Goal: Transaction & Acquisition: Purchase product/service

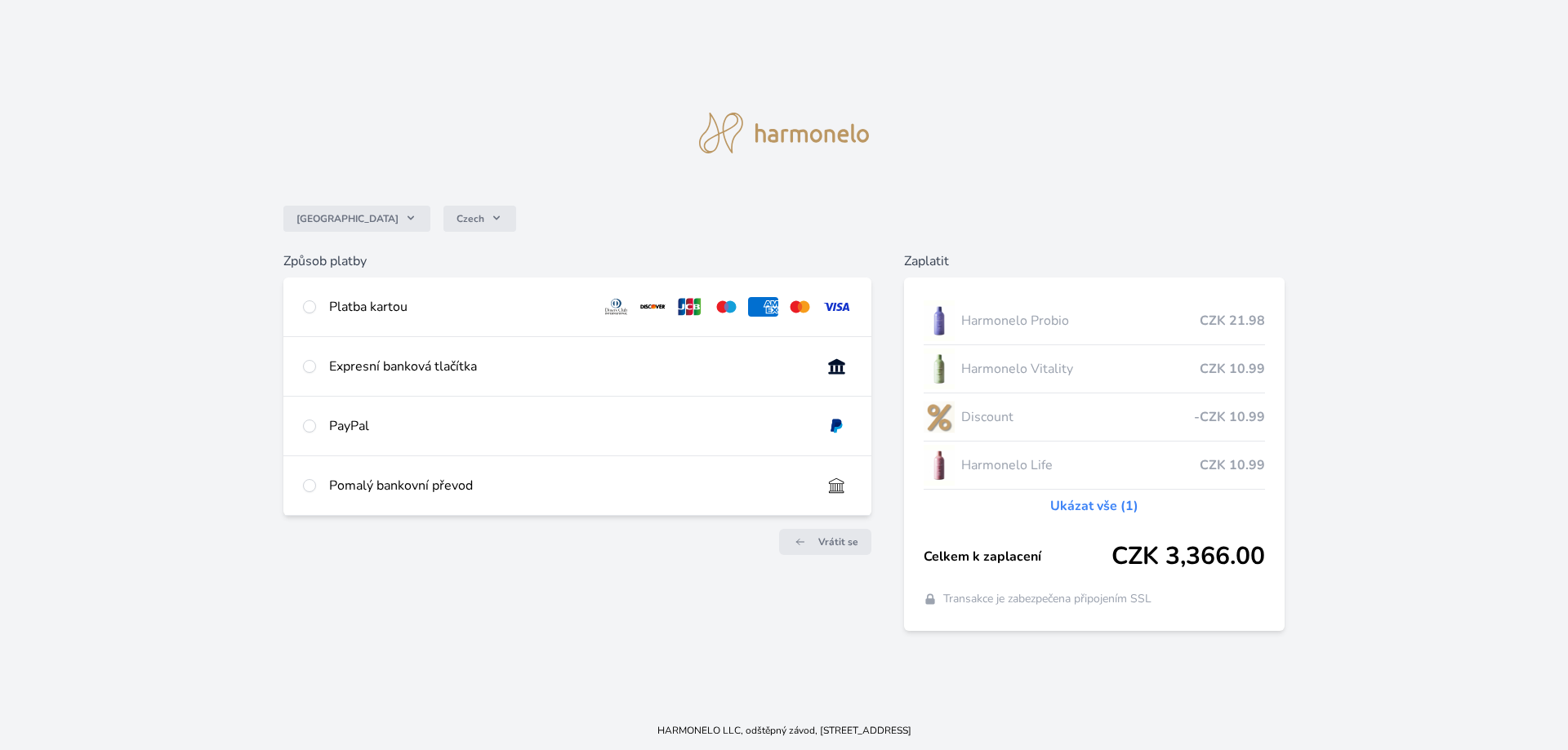
click at [342, 370] on div "Expresní banková tlačítka" at bounding box center [568, 367] width 479 height 20
radio input "true"
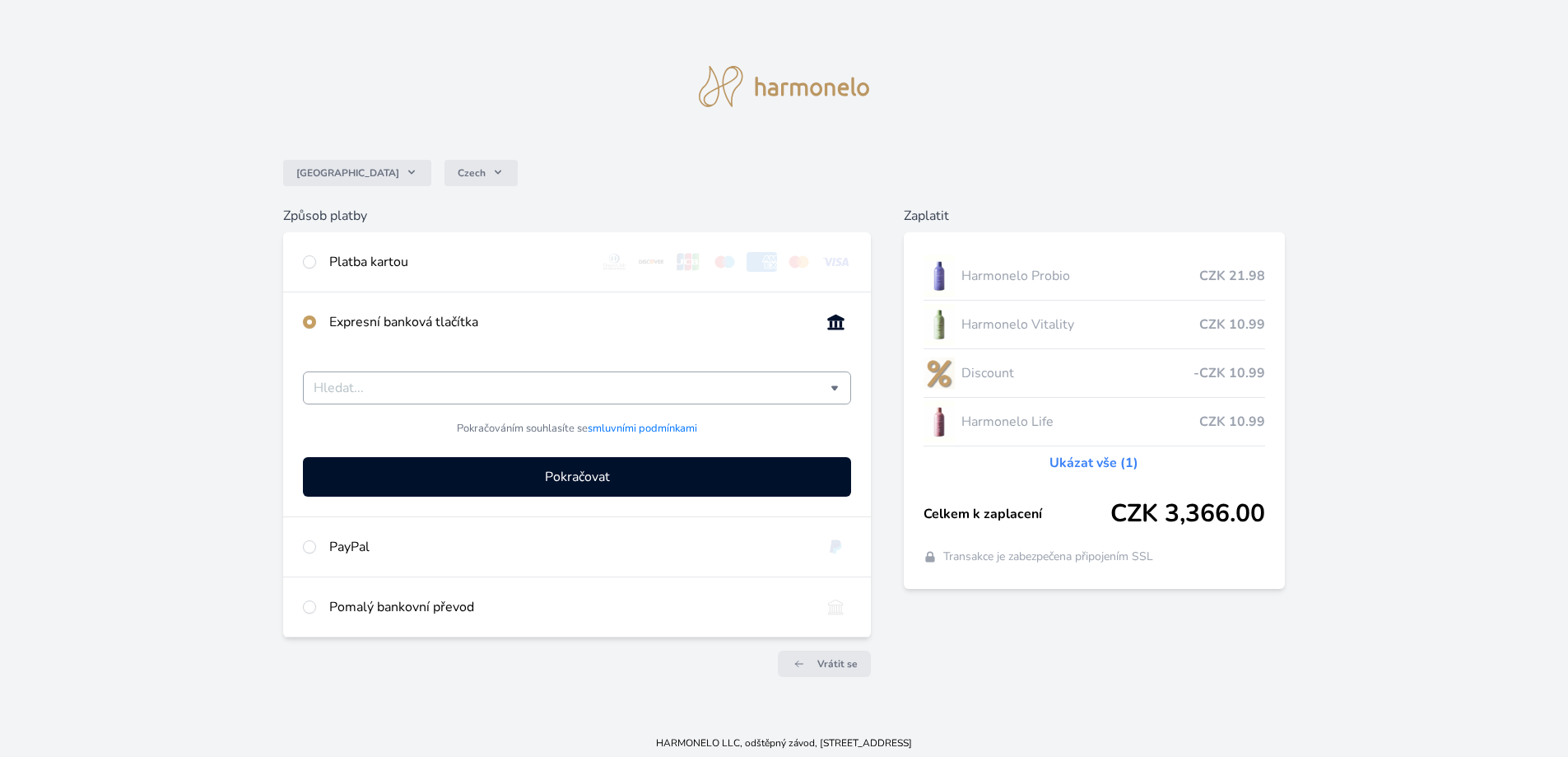
click at [353, 379] on input "Česká spořitelna Komerční banka mTransfer Fio banka Moneta Money Bank Raiffeise…" at bounding box center [572, 389] width 517 height 20
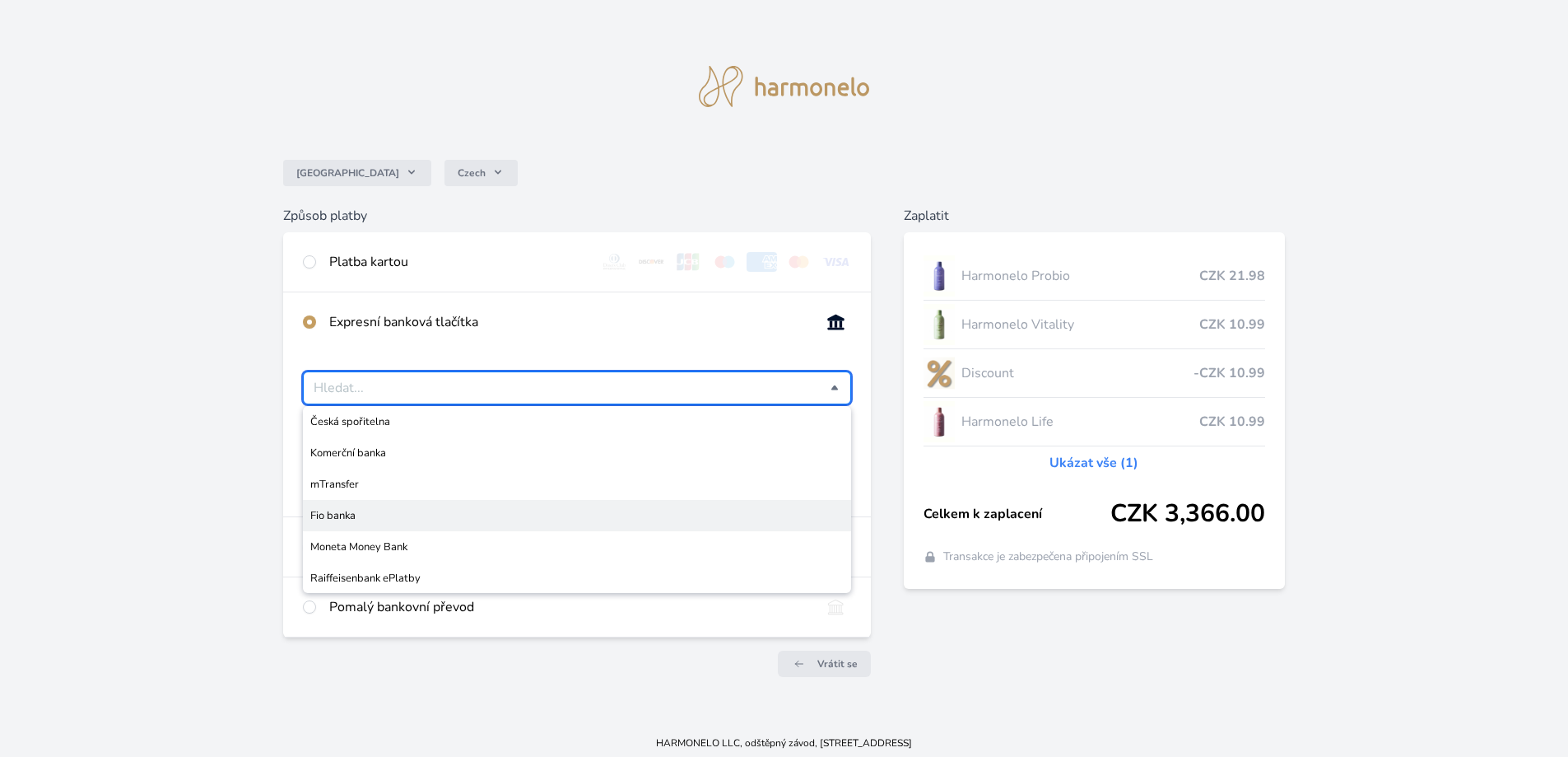
click at [340, 517] on span "Fio banka" at bounding box center [577, 516] width 534 height 16
type input "Fio banka"
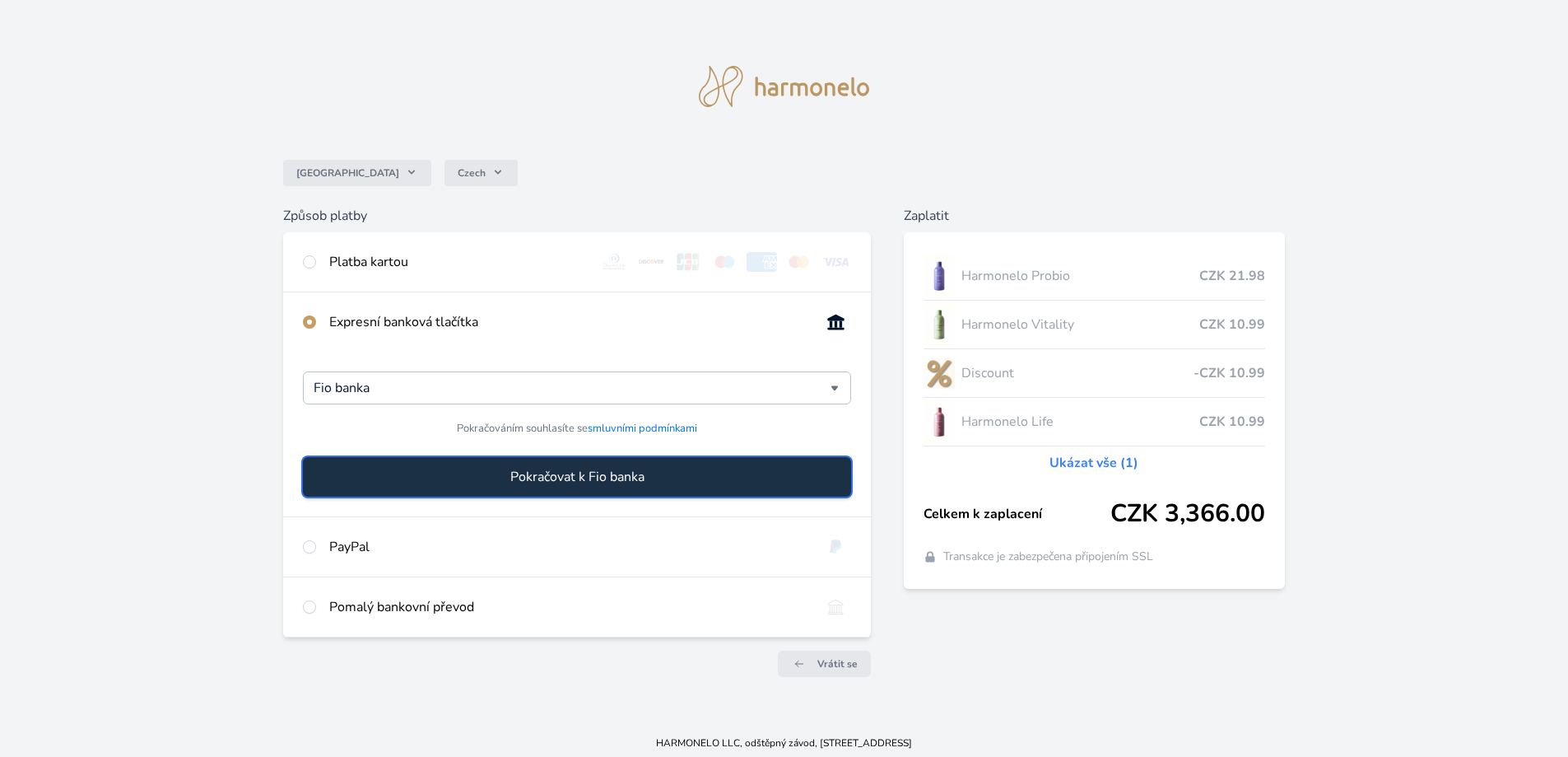
click at [532, 478] on span "Pokračovat k Fio banka" at bounding box center [577, 477] width 134 height 20
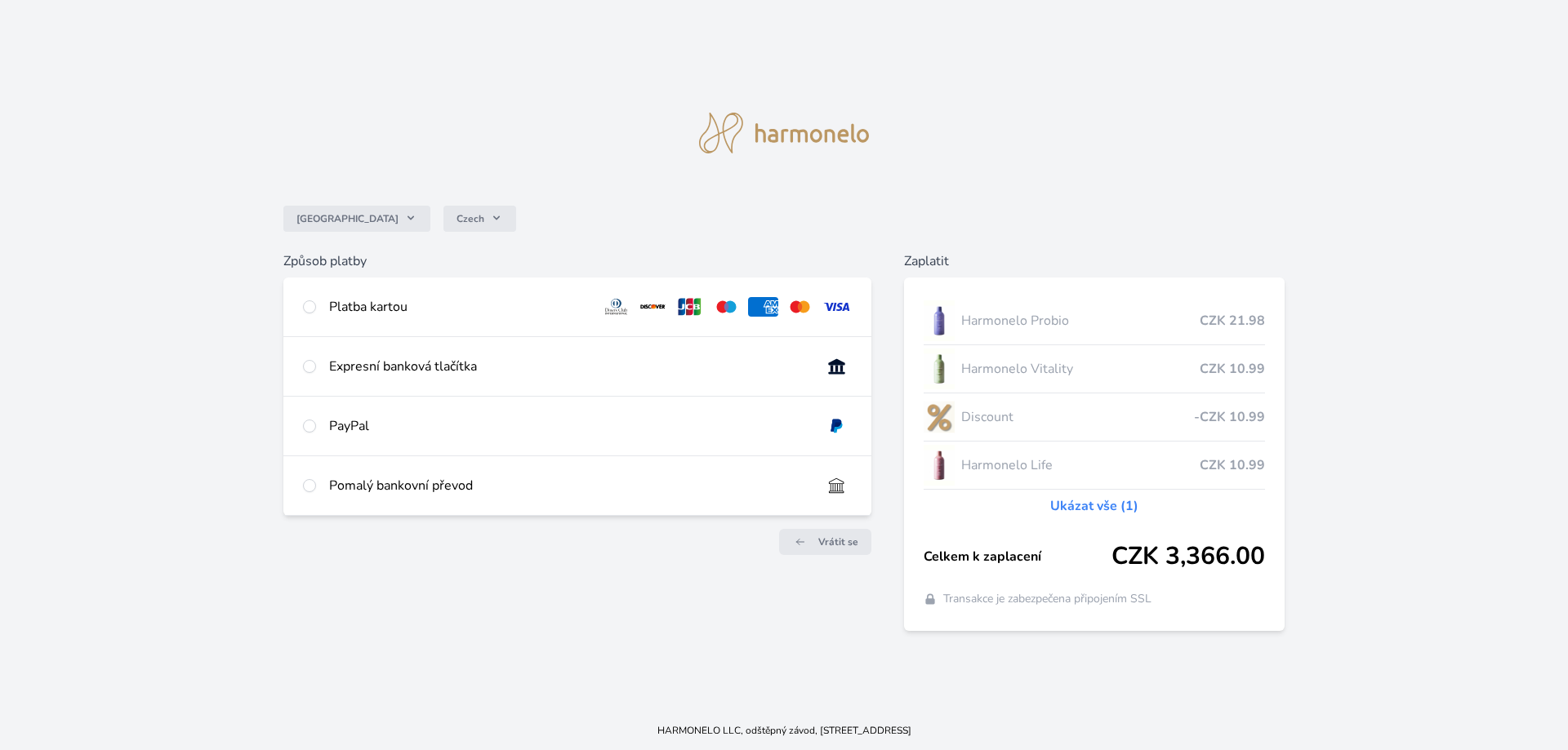
click at [977, 162] on div "Česko Czech Způsob platby Platba kartou Číslo karty <p>Your browser does not su…" at bounding box center [784, 355] width 1568 height 711
click at [813, 130] on img at bounding box center [783, 132] width 169 height 41
click at [727, 143] on img at bounding box center [783, 132] width 169 height 41
click at [421, 71] on div "Česko Czech Způsob platby Platba kartou Číslo karty <p>Your browser does not su…" at bounding box center [784, 355] width 1568 height 711
click at [823, 543] on span "Vrátit se" at bounding box center [838, 542] width 40 height 13
